Goal: Task Accomplishment & Management: Use online tool/utility

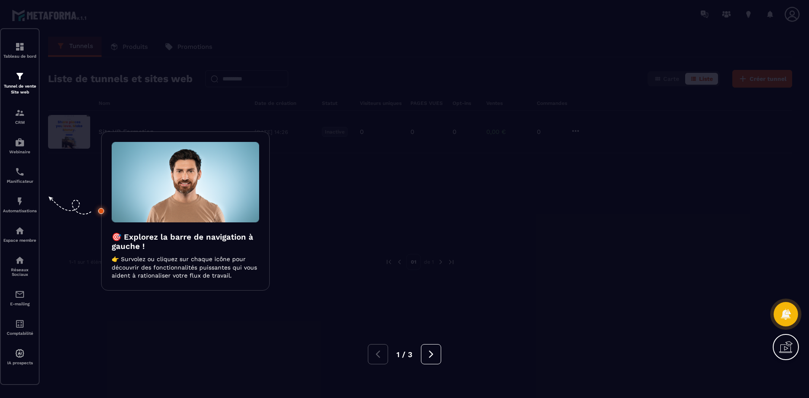
click at [518, 111] on div at bounding box center [404, 199] width 809 height 398
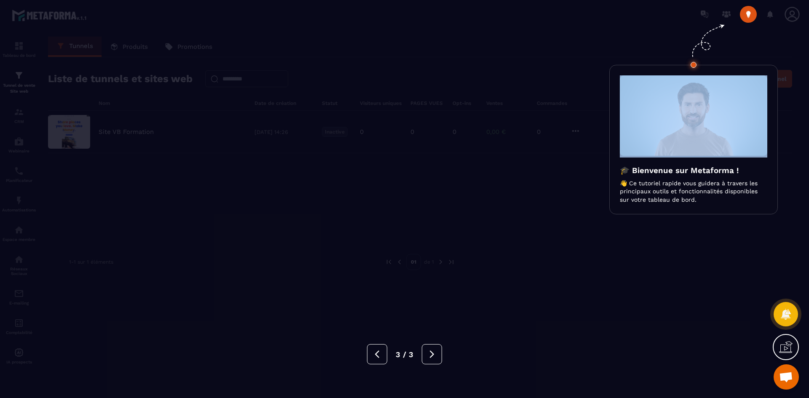
scroll to position [186, 0]
click at [518, 109] on div at bounding box center [404, 199] width 809 height 398
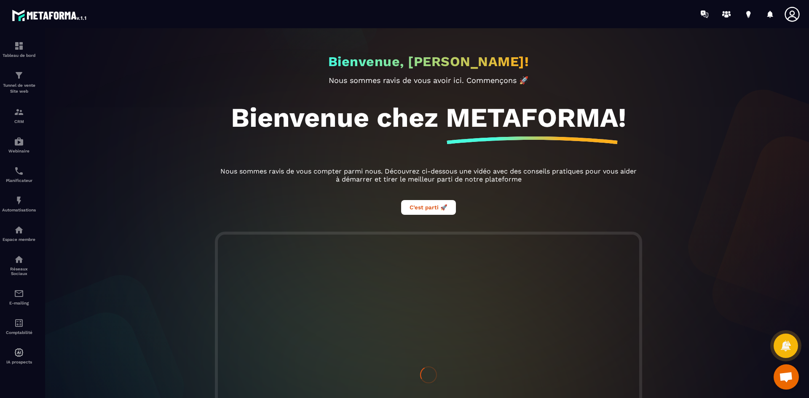
click at [794, 373] on span "Ouvrir le chat" at bounding box center [785, 376] width 25 height 25
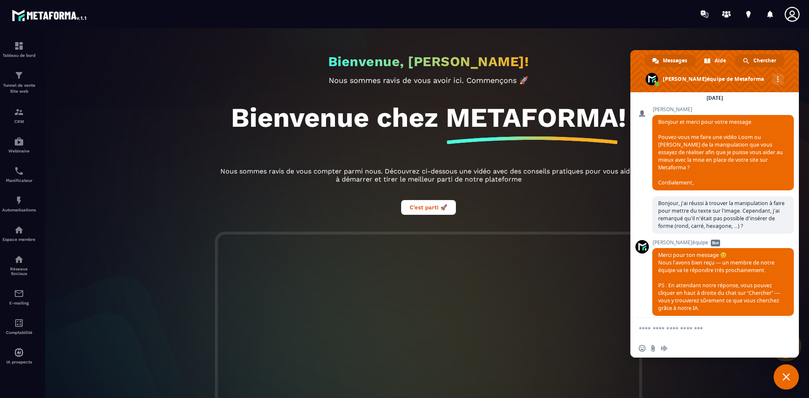
click at [757, 55] on span "Chercher" at bounding box center [764, 60] width 23 height 13
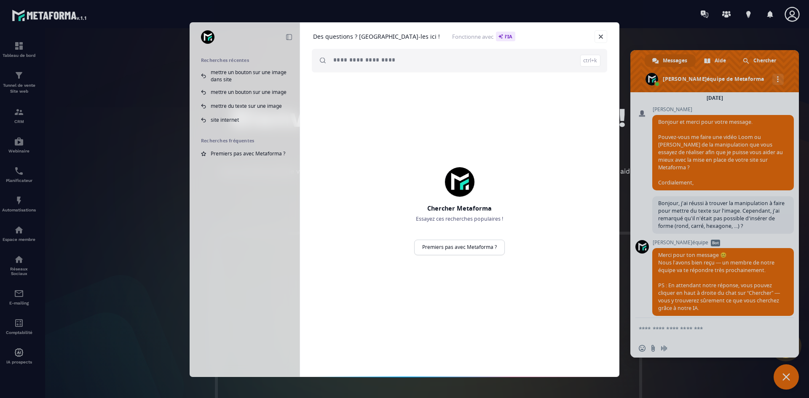
click at [383, 65] on input "search" at bounding box center [466, 61] width 267 height 24
type input "**********"
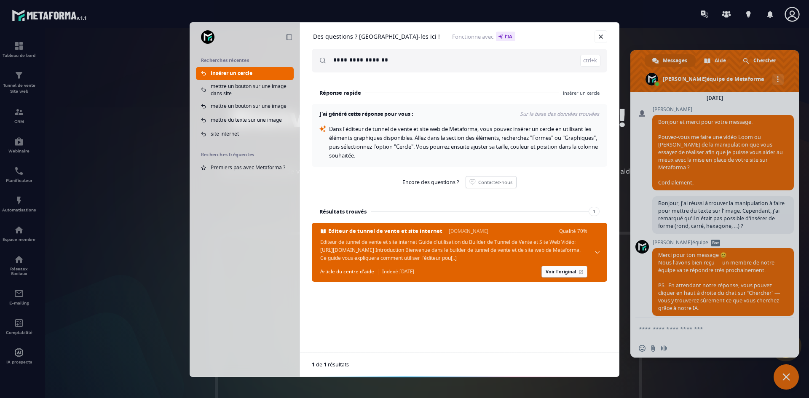
click at [566, 278] on link "Voir l'original" at bounding box center [564, 272] width 46 height 12
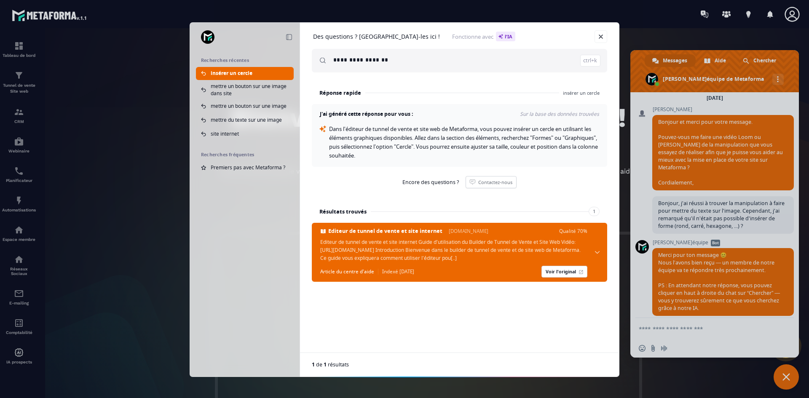
click at [123, 71] on div "**********" at bounding box center [404, 199] width 809 height 398
click at [601, 34] on link "Fermer" at bounding box center [600, 36] width 13 height 13
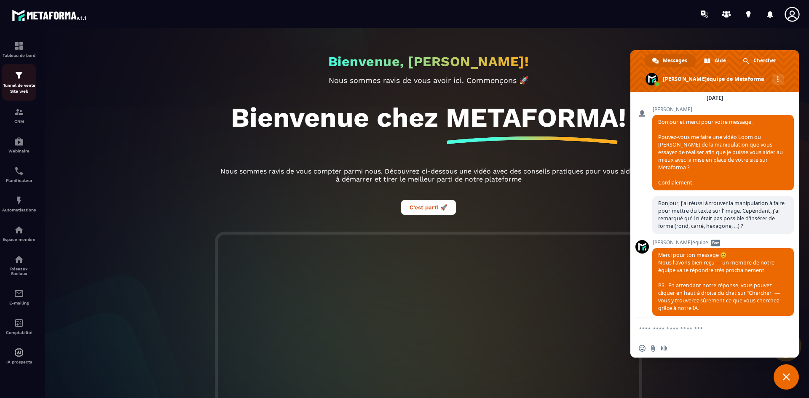
click at [20, 80] on img at bounding box center [19, 75] width 10 height 10
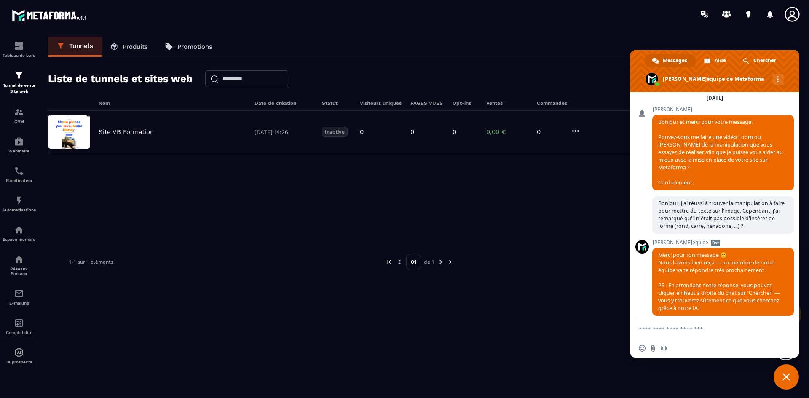
click at [794, 381] on span "Fermer le chat" at bounding box center [785, 376] width 25 height 25
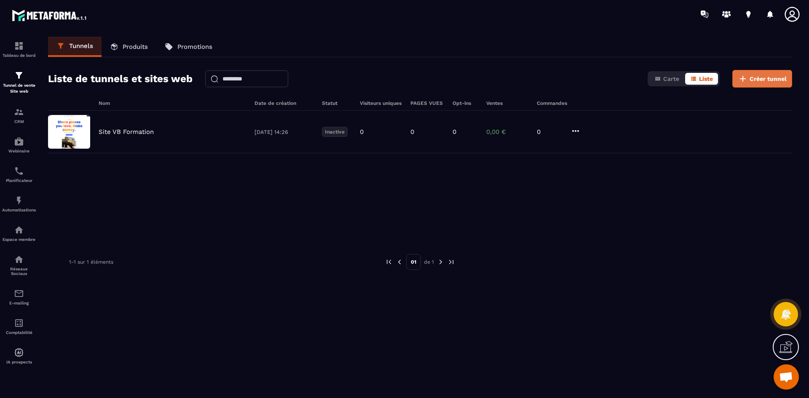
click at [759, 76] on span "Créer tunnel" at bounding box center [767, 79] width 37 height 8
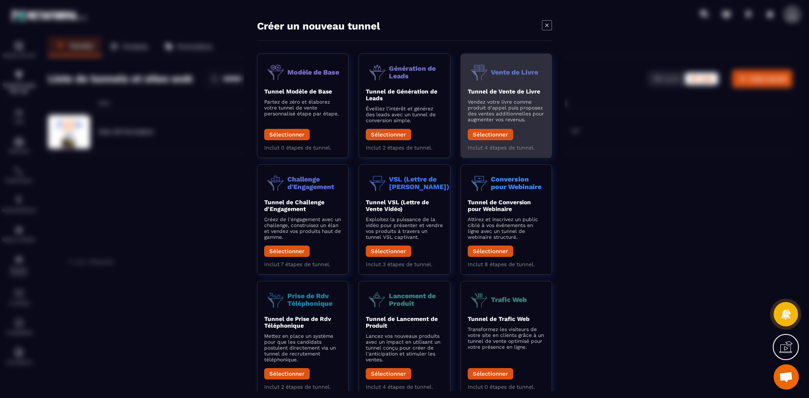
click at [535, 105] on p "Vendez votre livre comme produit d'appel puis proposez des ventes additionnelle…" at bounding box center [506, 111] width 77 height 24
click at [495, 133] on button "Sélectionner" at bounding box center [490, 133] width 45 height 11
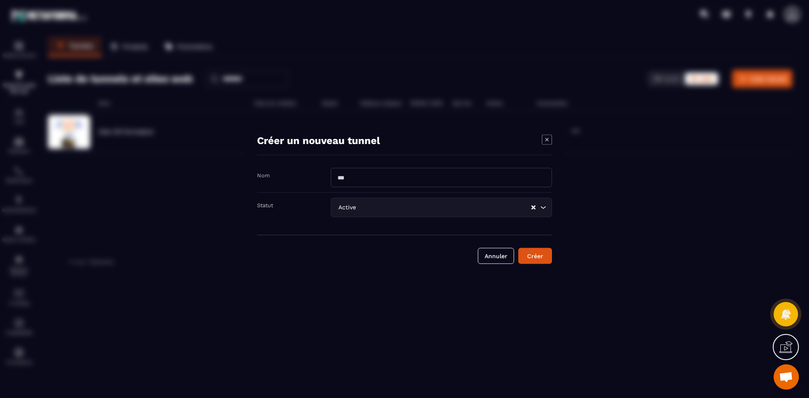
click at [443, 187] on div "Nom" at bounding box center [404, 180] width 295 height 25
click at [443, 184] on input "Modal window" at bounding box center [441, 177] width 221 height 19
type input "*****"
click at [518, 248] on button "Créer" at bounding box center [535, 256] width 34 height 16
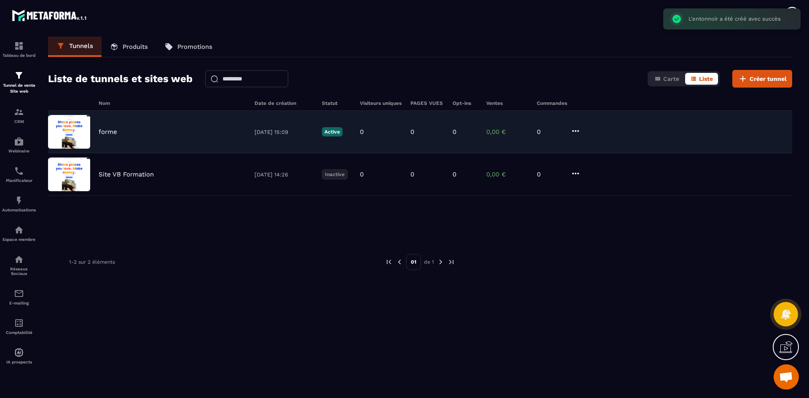
click at [579, 132] on icon at bounding box center [575, 131] width 10 height 10
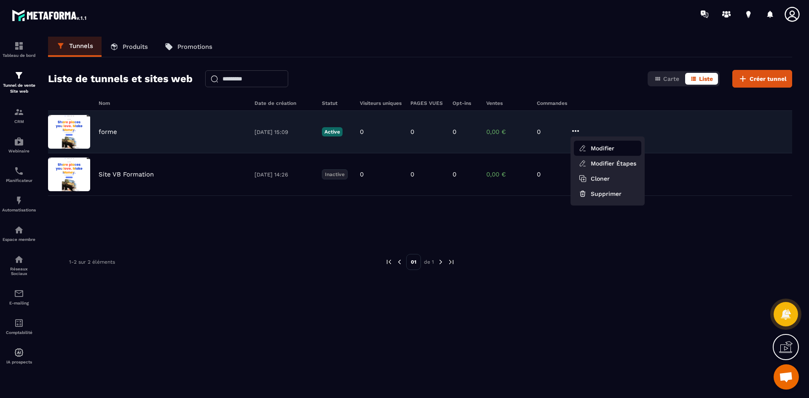
click at [610, 150] on button "Modifier" at bounding box center [607, 148] width 67 height 15
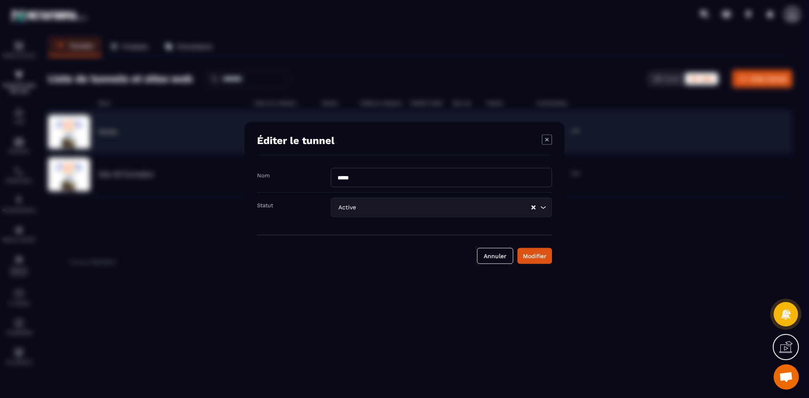
click at [456, 204] on input "Search for option" at bounding box center [444, 207] width 173 height 9
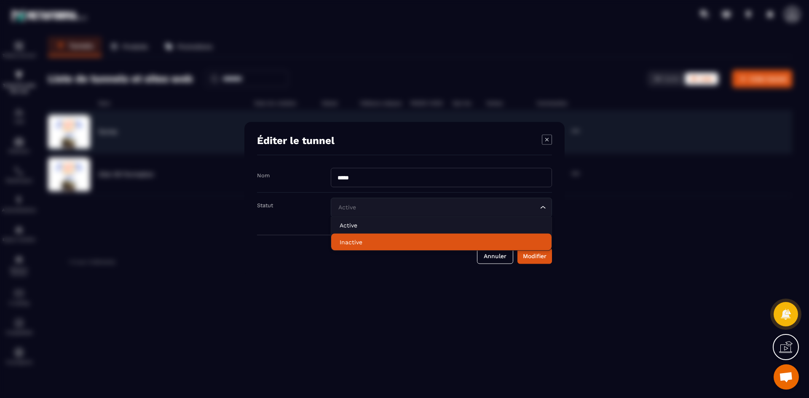
click at [435, 244] on p "Inactive" at bounding box center [440, 242] width 203 height 8
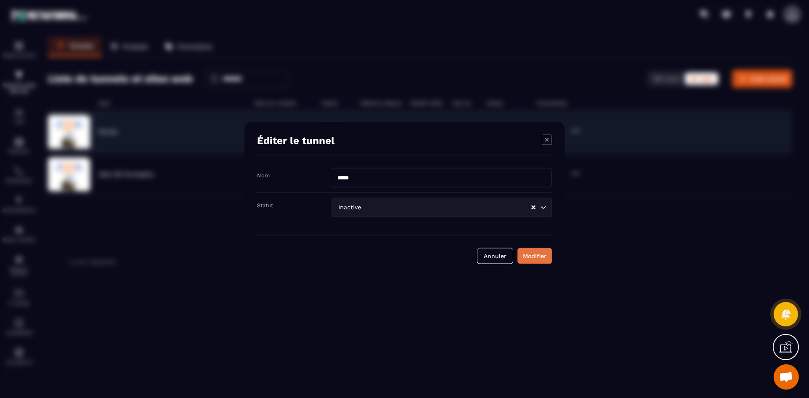
click at [534, 255] on div "Modifier" at bounding box center [535, 255] width 24 height 8
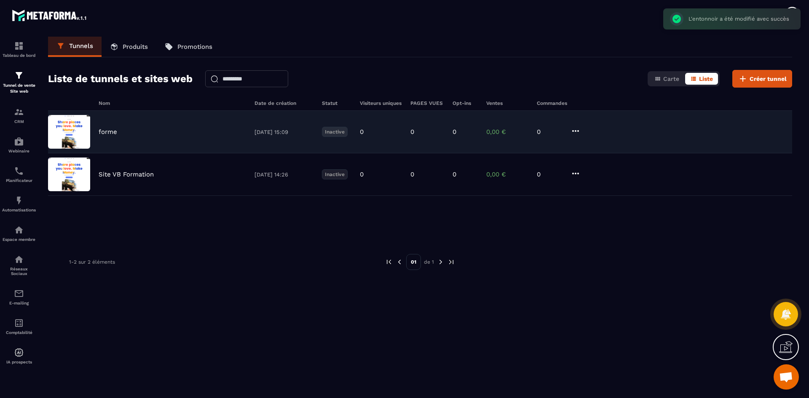
click at [265, 137] on div "forme [DATE] 15:09 Inactive 0 0 0 0,00 € 0" at bounding box center [420, 132] width 744 height 43
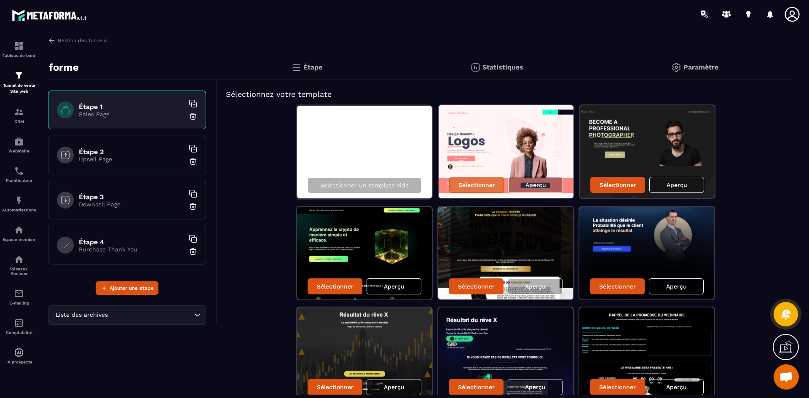
click at [456, 187] on div "Sélectionner" at bounding box center [476, 185] width 55 height 16
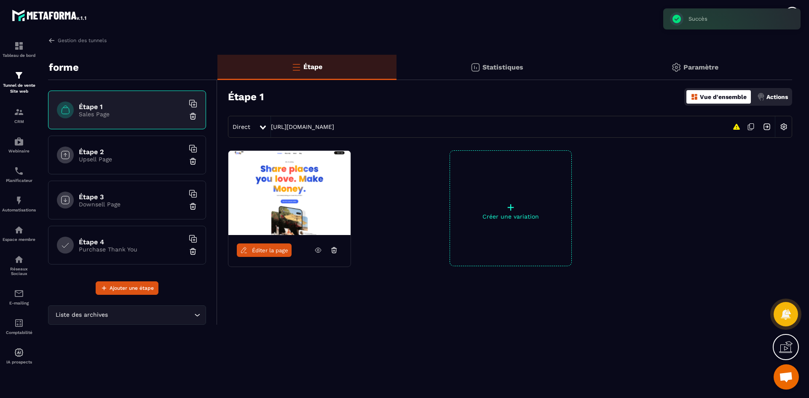
click at [286, 248] on span "Éditer la page" at bounding box center [270, 250] width 36 height 6
